Goal: Task Accomplishment & Management: Manage account settings

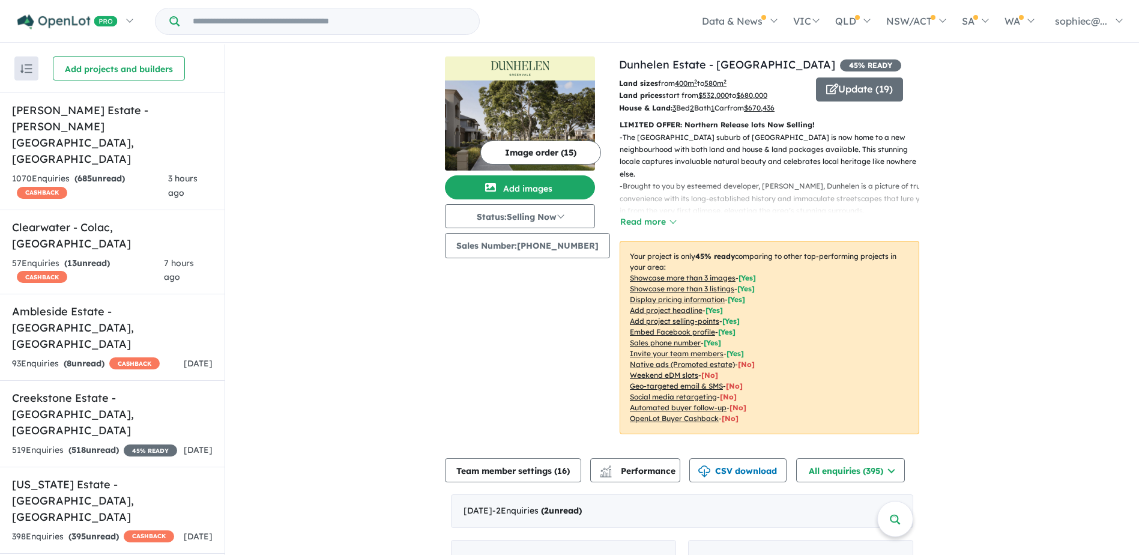
click at [717, 289] on u "Showcase more than 3 listings" at bounding box center [682, 288] width 104 height 9
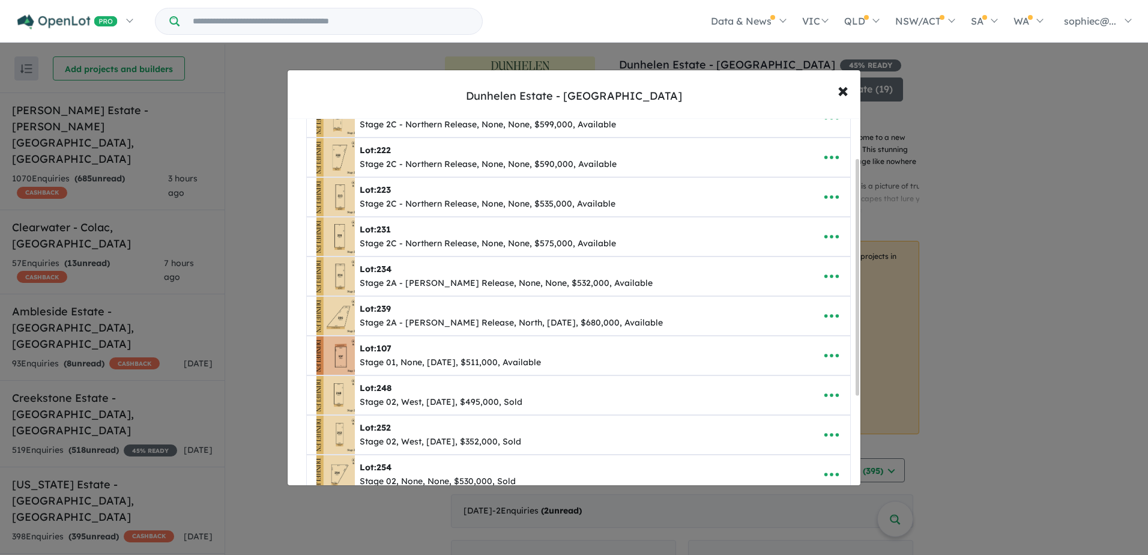
scroll to position [60, 0]
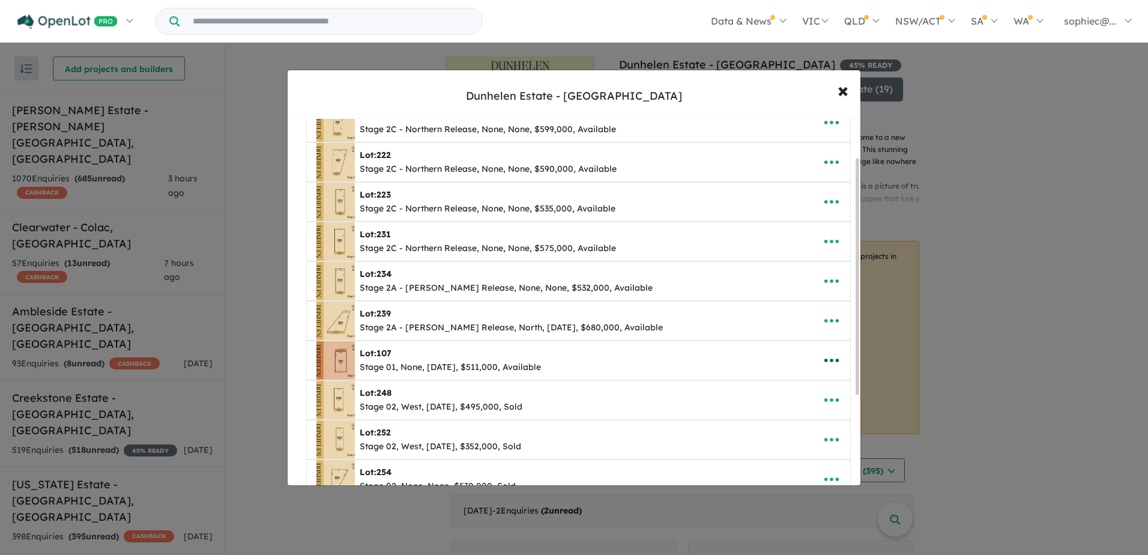
click at [840, 359] on button "button" at bounding box center [831, 360] width 37 height 28
click at [772, 385] on link "Edit" at bounding box center [805, 390] width 89 height 28
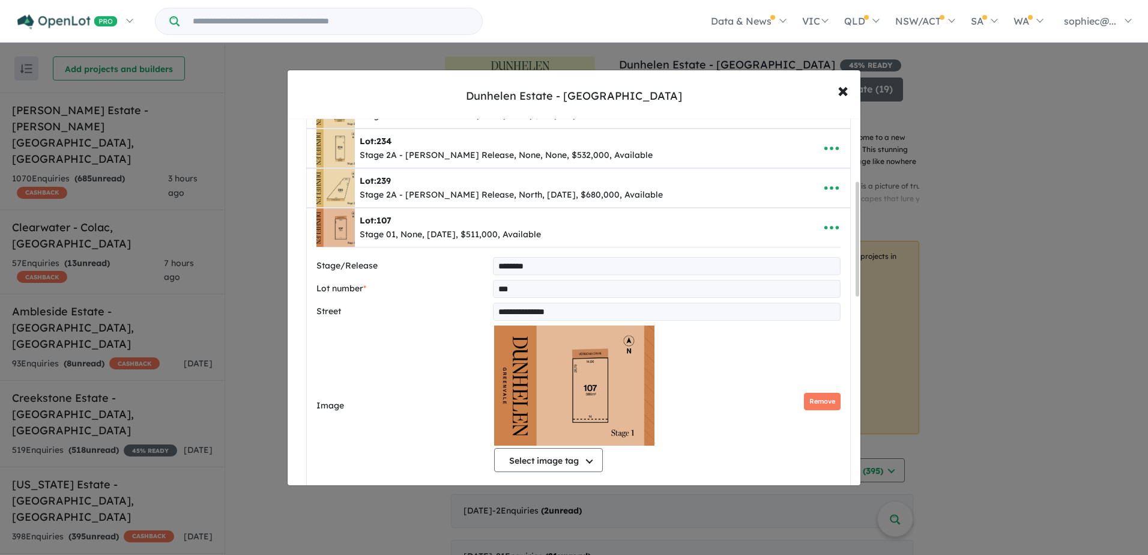
scroll to position [200, 0]
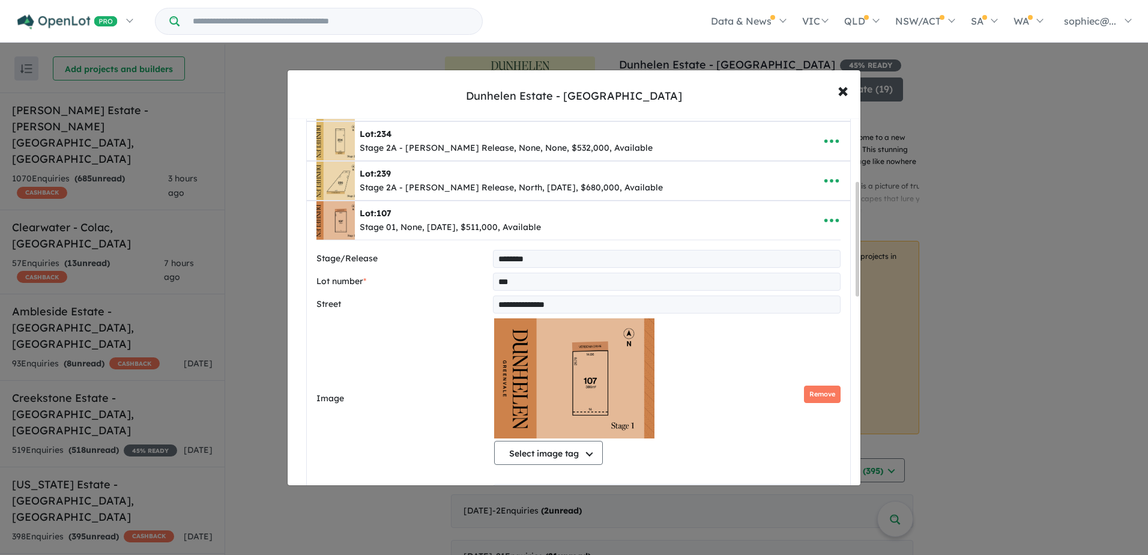
click at [582, 378] on img at bounding box center [574, 378] width 160 height 120
click at [824, 221] on icon "button" at bounding box center [831, 221] width 14 height 4
click at [810, 247] on link "Close" at bounding box center [805, 250] width 89 height 28
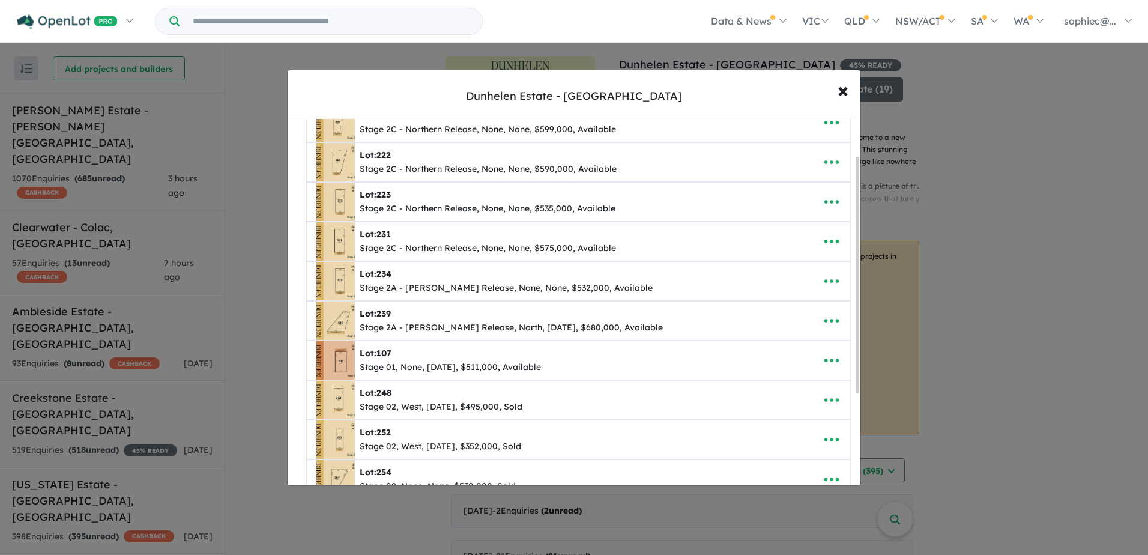
scroll to position [40, 0]
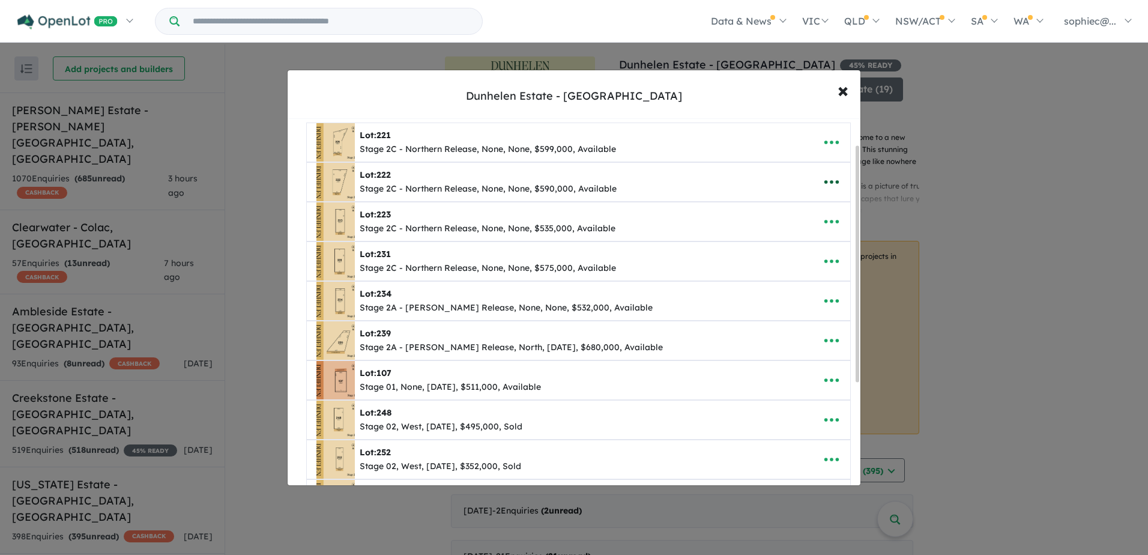
click at [832, 187] on icon "button" at bounding box center [832, 182] width 18 height 18
click at [815, 211] on link "Edit" at bounding box center [805, 212] width 89 height 28
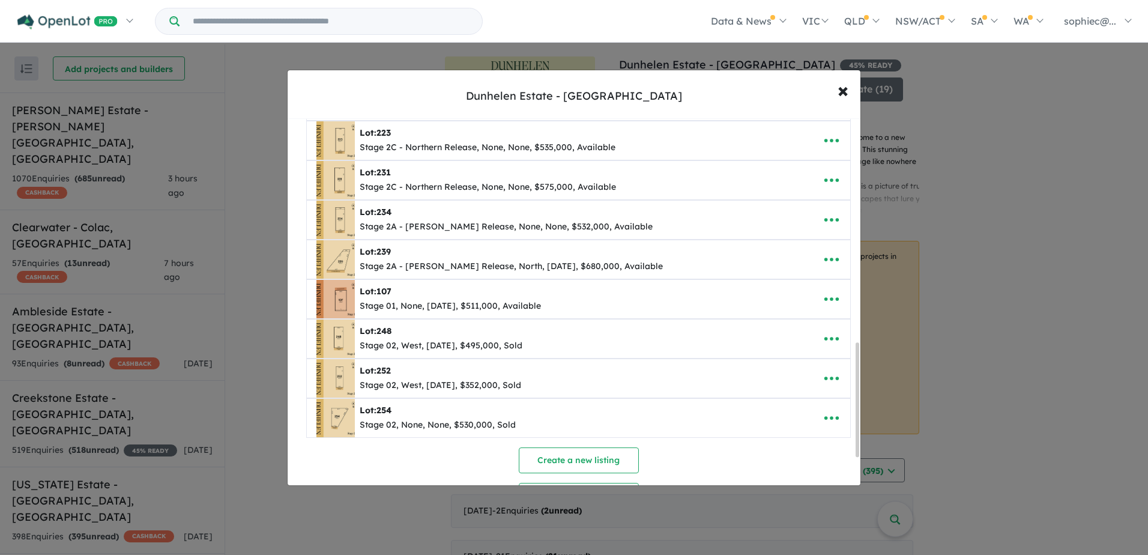
scroll to position [721, 0]
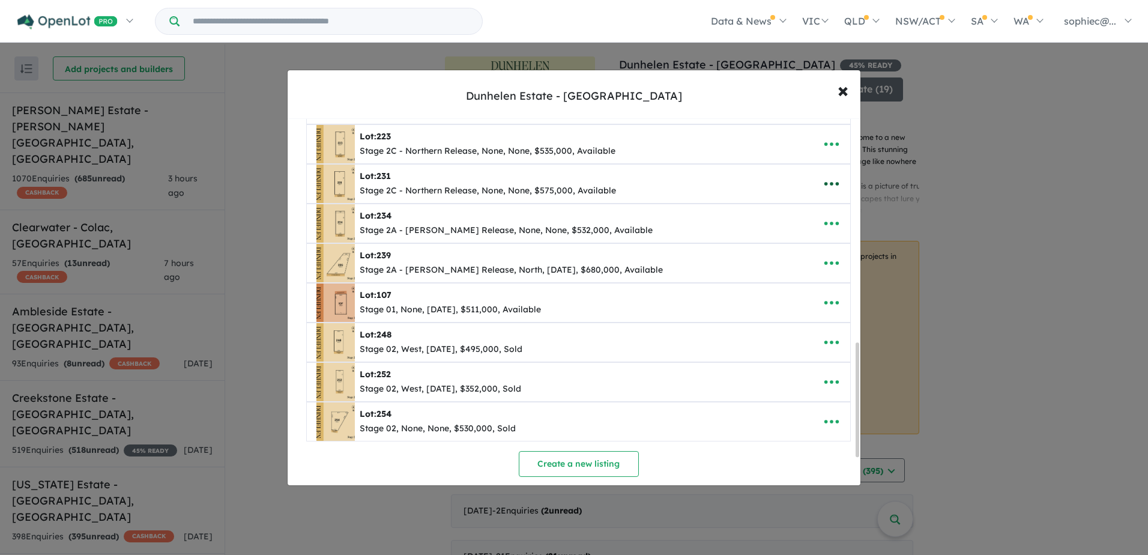
click at [835, 190] on icon "button" at bounding box center [832, 184] width 18 height 18
click at [800, 220] on link "Edit" at bounding box center [805, 213] width 89 height 28
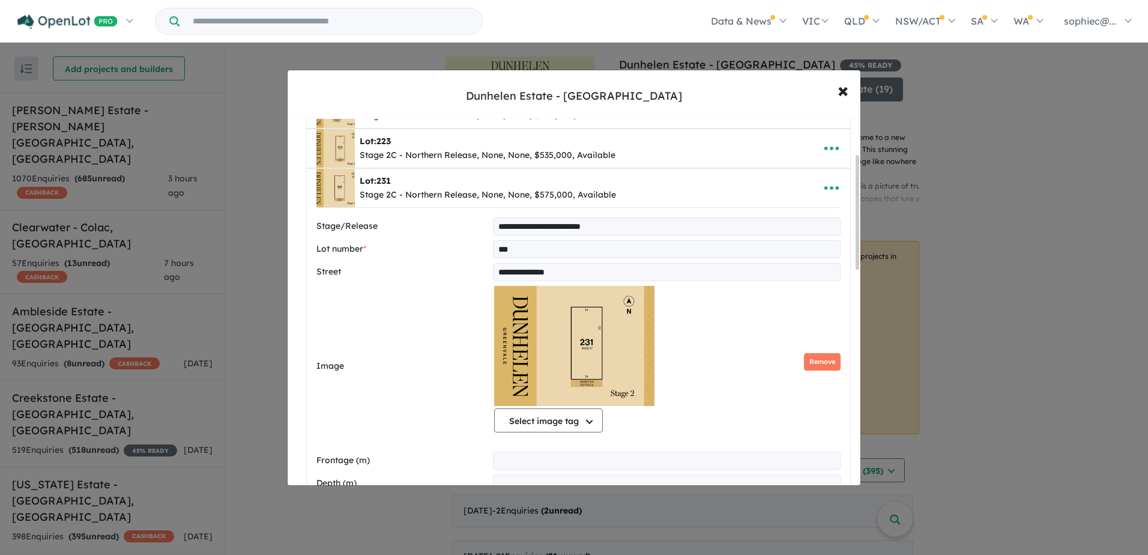
scroll to position [116, 0]
